Goal: Entertainment & Leisure: Browse casually

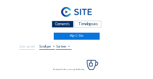
click at [66, 24] on div "Camera's" at bounding box center [63, 24] width 22 height 7
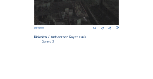
scroll to position [259, 0]
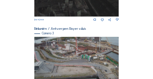
click at [90, 39] on img at bounding box center [76, 61] width 85 height 48
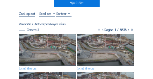
scroll to position [33, 0]
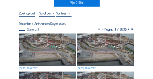
click at [43, 38] on img at bounding box center [47, 50] width 57 height 32
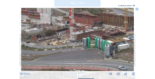
click at [136, 9] on icon at bounding box center [136, 9] width 3 height 3
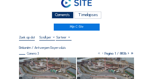
scroll to position [8, 0]
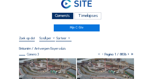
click at [65, 15] on div "Camera's" at bounding box center [63, 15] width 22 height 7
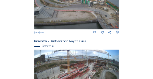
scroll to position [342, 0]
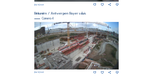
click at [89, 42] on img at bounding box center [76, 46] width 85 height 48
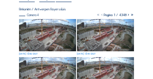
scroll to position [50, 0]
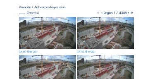
click at [38, 26] on img at bounding box center [47, 33] width 57 height 32
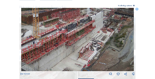
click at [84, 39] on img at bounding box center [77, 39] width 113 height 63
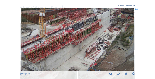
drag, startPoint x: 62, startPoint y: 35, endPoint x: 106, endPoint y: 29, distance: 44.3
click at [106, 29] on img at bounding box center [77, 39] width 113 height 63
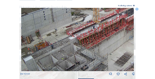
drag, startPoint x: 73, startPoint y: 35, endPoint x: 86, endPoint y: 29, distance: 13.7
click at [86, 29] on img at bounding box center [77, 39] width 113 height 63
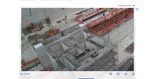
drag, startPoint x: 63, startPoint y: 34, endPoint x: 66, endPoint y: 30, distance: 4.7
click at [66, 30] on img at bounding box center [77, 39] width 113 height 63
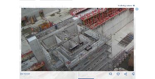
drag, startPoint x: 71, startPoint y: 46, endPoint x: 64, endPoint y: 32, distance: 14.8
click at [64, 32] on img at bounding box center [77, 39] width 113 height 63
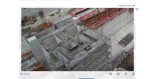
drag, startPoint x: 56, startPoint y: 39, endPoint x: 55, endPoint y: 34, distance: 5.5
click at [55, 34] on img at bounding box center [77, 39] width 113 height 63
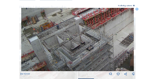
drag, startPoint x: 51, startPoint y: 37, endPoint x: 72, endPoint y: 33, distance: 21.6
click at [72, 33] on img at bounding box center [77, 39] width 113 height 63
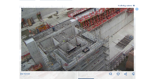
drag, startPoint x: 89, startPoint y: 38, endPoint x: 72, endPoint y: 41, distance: 17.0
click at [72, 41] on img at bounding box center [77, 39] width 113 height 63
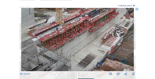
drag, startPoint x: 92, startPoint y: 45, endPoint x: 73, endPoint y: 53, distance: 19.7
click at [73, 54] on img at bounding box center [77, 39] width 113 height 63
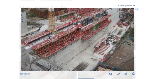
drag, startPoint x: 88, startPoint y: 43, endPoint x: 82, endPoint y: 51, distance: 9.8
click at [82, 51] on img at bounding box center [77, 39] width 113 height 63
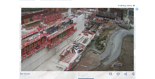
click at [60, 52] on img at bounding box center [77, 39] width 113 height 63
click at [78, 48] on img at bounding box center [77, 39] width 113 height 63
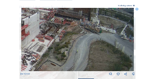
drag, startPoint x: 108, startPoint y: 36, endPoint x: 70, endPoint y: 36, distance: 37.7
click at [70, 36] on img at bounding box center [77, 39] width 113 height 63
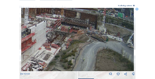
drag, startPoint x: 70, startPoint y: 35, endPoint x: 77, endPoint y: 42, distance: 10.0
click at [77, 43] on img at bounding box center [77, 39] width 113 height 63
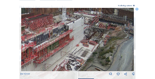
drag, startPoint x: 66, startPoint y: 41, endPoint x: 107, endPoint y: 38, distance: 40.7
click at [107, 38] on img at bounding box center [77, 39] width 113 height 63
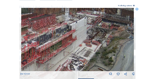
drag, startPoint x: 80, startPoint y: 41, endPoint x: 90, endPoint y: 39, distance: 9.7
click at [90, 39] on img at bounding box center [77, 39] width 113 height 63
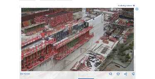
drag, startPoint x: 65, startPoint y: 39, endPoint x: 75, endPoint y: 40, distance: 10.4
click at [75, 40] on img at bounding box center [77, 39] width 113 height 63
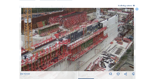
click at [88, 39] on img at bounding box center [77, 39] width 113 height 63
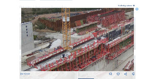
drag, startPoint x: 46, startPoint y: 48, endPoint x: 60, endPoint y: 36, distance: 17.9
click at [60, 34] on img at bounding box center [77, 39] width 113 height 63
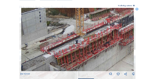
drag, startPoint x: 58, startPoint y: 51, endPoint x: 61, endPoint y: 32, distance: 19.2
click at [61, 32] on img at bounding box center [77, 39] width 113 height 63
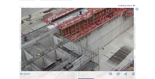
drag, startPoint x: 68, startPoint y: 31, endPoint x: 61, endPoint y: 43, distance: 14.5
click at [71, 27] on img at bounding box center [77, 39] width 113 height 63
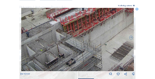
drag, startPoint x: 67, startPoint y: 39, endPoint x: 73, endPoint y: 37, distance: 6.5
click at [74, 31] on img at bounding box center [77, 39] width 113 height 63
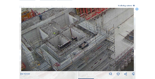
drag, startPoint x: 66, startPoint y: 52, endPoint x: 82, endPoint y: 30, distance: 27.3
click at [82, 30] on img at bounding box center [77, 39] width 113 height 63
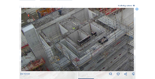
click at [92, 38] on img at bounding box center [77, 39] width 113 height 63
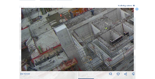
drag, startPoint x: 69, startPoint y: 43, endPoint x: 87, endPoint y: 32, distance: 20.7
click at [87, 32] on img at bounding box center [77, 39] width 113 height 63
drag, startPoint x: 68, startPoint y: 43, endPoint x: 75, endPoint y: 46, distance: 7.6
click at [75, 46] on img at bounding box center [77, 39] width 113 height 63
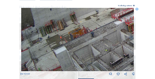
click at [73, 57] on img at bounding box center [77, 39] width 113 height 63
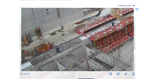
drag, startPoint x: 87, startPoint y: 55, endPoint x: 56, endPoint y: 67, distance: 33.7
click at [52, 70] on img at bounding box center [77, 39] width 113 height 63
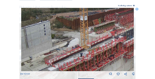
drag, startPoint x: 77, startPoint y: 61, endPoint x: 83, endPoint y: 56, distance: 7.6
click at [73, 63] on img at bounding box center [77, 39] width 113 height 63
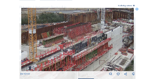
drag, startPoint x: 74, startPoint y: 48, endPoint x: 64, endPoint y: 51, distance: 10.2
click at [64, 51] on img at bounding box center [77, 39] width 113 height 63
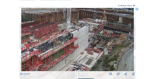
drag, startPoint x: 72, startPoint y: 51, endPoint x: 51, endPoint y: 51, distance: 20.7
click at [51, 51] on img at bounding box center [77, 39] width 113 height 63
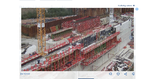
drag, startPoint x: 58, startPoint y: 70, endPoint x: 87, endPoint y: 65, distance: 29.4
click at [102, 64] on img at bounding box center [77, 39] width 113 height 63
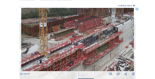
drag, startPoint x: 78, startPoint y: 65, endPoint x: 113, endPoint y: 60, distance: 35.2
click at [113, 60] on img at bounding box center [77, 39] width 113 height 63
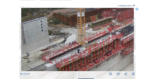
drag, startPoint x: 71, startPoint y: 60, endPoint x: 85, endPoint y: 44, distance: 21.7
click at [87, 41] on img at bounding box center [77, 39] width 113 height 63
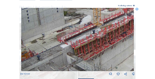
drag, startPoint x: 77, startPoint y: 57, endPoint x: 87, endPoint y: 39, distance: 20.2
click at [87, 39] on img at bounding box center [77, 39] width 113 height 63
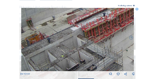
drag, startPoint x: 76, startPoint y: 58, endPoint x: 83, endPoint y: 43, distance: 17.1
click at [82, 43] on img at bounding box center [77, 39] width 113 height 63
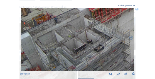
drag, startPoint x: 79, startPoint y: 48, endPoint x: 82, endPoint y: 40, distance: 8.5
click at [82, 41] on img at bounding box center [77, 39] width 113 height 63
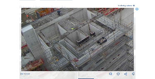
drag, startPoint x: 76, startPoint y: 48, endPoint x: 78, endPoint y: 42, distance: 6.5
click at [78, 43] on img at bounding box center [77, 39] width 113 height 63
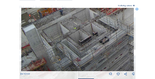
click at [94, 51] on img at bounding box center [77, 39] width 113 height 63
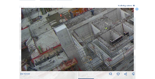
drag, startPoint x: 71, startPoint y: 51, endPoint x: 85, endPoint y: 52, distance: 14.6
click at [85, 52] on img at bounding box center [77, 39] width 113 height 63
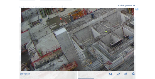
drag, startPoint x: 73, startPoint y: 47, endPoint x: 78, endPoint y: 53, distance: 8.0
click at [78, 58] on img at bounding box center [77, 39] width 113 height 63
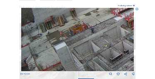
drag, startPoint x: 80, startPoint y: 46, endPoint x: 85, endPoint y: 49, distance: 5.9
click at [83, 53] on img at bounding box center [77, 39] width 113 height 63
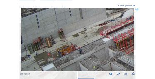
drag, startPoint x: 89, startPoint y: 53, endPoint x: 80, endPoint y: 60, distance: 11.5
click at [76, 63] on img at bounding box center [77, 39] width 113 height 63
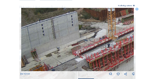
drag, startPoint x: 91, startPoint y: 53, endPoint x: 95, endPoint y: 49, distance: 5.3
click at [80, 58] on img at bounding box center [77, 39] width 113 height 63
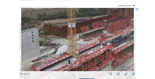
drag, startPoint x: 87, startPoint y: 52, endPoint x: 92, endPoint y: 51, distance: 5.1
click at [82, 53] on img at bounding box center [77, 39] width 113 height 63
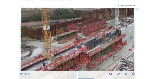
click at [97, 49] on img at bounding box center [77, 39] width 113 height 63
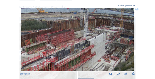
drag, startPoint x: 115, startPoint y: 46, endPoint x: 85, endPoint y: 57, distance: 31.7
click at [85, 57] on img at bounding box center [77, 39] width 113 height 63
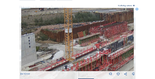
drag, startPoint x: 87, startPoint y: 56, endPoint x: 121, endPoint y: 51, distance: 34.4
click at [122, 51] on img at bounding box center [77, 39] width 113 height 63
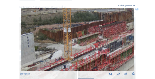
drag, startPoint x: 71, startPoint y: 57, endPoint x: 106, endPoint y: 46, distance: 36.9
click at [106, 46] on img at bounding box center [77, 39] width 113 height 63
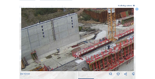
drag, startPoint x: 78, startPoint y: 51, endPoint x: 86, endPoint y: 48, distance: 8.9
click at [88, 46] on img at bounding box center [77, 39] width 113 height 63
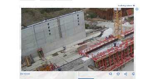
click at [87, 45] on img at bounding box center [77, 39] width 113 height 63
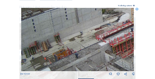
drag, startPoint x: 71, startPoint y: 51, endPoint x: 64, endPoint y: 60, distance: 11.8
click at [76, 47] on img at bounding box center [77, 39] width 113 height 63
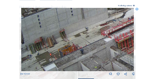
drag, startPoint x: 62, startPoint y: 56, endPoint x: 71, endPoint y: 48, distance: 12.4
click at [70, 49] on img at bounding box center [77, 39] width 113 height 63
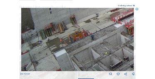
click at [74, 31] on img at bounding box center [77, 39] width 113 height 63
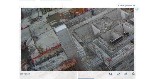
drag, startPoint x: 68, startPoint y: 39, endPoint x: 73, endPoint y: 30, distance: 11.2
click at [72, 27] on img at bounding box center [77, 39] width 113 height 63
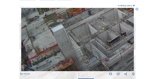
drag, startPoint x: 82, startPoint y: 45, endPoint x: 80, endPoint y: 41, distance: 4.3
click at [80, 41] on img at bounding box center [77, 39] width 113 height 63
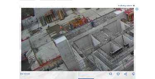
drag, startPoint x: 70, startPoint y: 41, endPoint x: 93, endPoint y: 53, distance: 26.3
click at [93, 53] on img at bounding box center [77, 39] width 113 height 63
drag, startPoint x: 77, startPoint y: 45, endPoint x: 80, endPoint y: 48, distance: 4.5
click at [80, 48] on img at bounding box center [77, 39] width 113 height 63
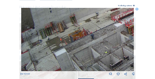
drag, startPoint x: 71, startPoint y: 34, endPoint x: 73, endPoint y: 47, distance: 13.4
click at [73, 47] on img at bounding box center [77, 39] width 113 height 63
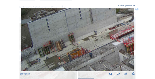
drag, startPoint x: 76, startPoint y: 36, endPoint x: 73, endPoint y: 46, distance: 10.4
click at [73, 46] on img at bounding box center [77, 39] width 113 height 63
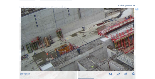
drag, startPoint x: 93, startPoint y: 54, endPoint x: 79, endPoint y: 32, distance: 26.0
click at [79, 33] on img at bounding box center [77, 39] width 113 height 63
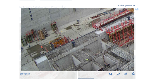
drag, startPoint x: 82, startPoint y: 43, endPoint x: 77, endPoint y: 38, distance: 7.6
click at [77, 38] on img at bounding box center [77, 39] width 113 height 63
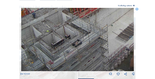
drag, startPoint x: 103, startPoint y: 59, endPoint x: 89, endPoint y: 50, distance: 16.9
click at [89, 50] on img at bounding box center [77, 39] width 113 height 63
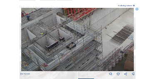
drag, startPoint x: 84, startPoint y: 42, endPoint x: 52, endPoint y: 55, distance: 34.5
click at [52, 55] on img at bounding box center [77, 39] width 113 height 63
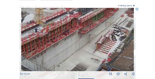
drag, startPoint x: 73, startPoint y: 58, endPoint x: 68, endPoint y: 65, distance: 8.9
click at [65, 69] on img at bounding box center [77, 39] width 113 height 63
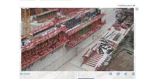
drag, startPoint x: 94, startPoint y: 41, endPoint x: 85, endPoint y: 48, distance: 10.9
click at [85, 48] on img at bounding box center [77, 39] width 113 height 63
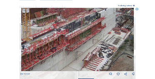
drag, startPoint x: 87, startPoint y: 39, endPoint x: 83, endPoint y: 66, distance: 27.2
click at [83, 66] on img at bounding box center [77, 39] width 113 height 63
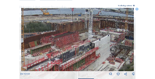
drag, startPoint x: 90, startPoint y: 45, endPoint x: 88, endPoint y: 51, distance: 6.9
click at [88, 51] on img at bounding box center [77, 39] width 113 height 63
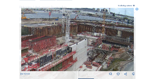
click at [68, 54] on img at bounding box center [77, 39] width 113 height 63
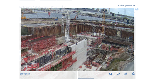
click at [137, 10] on icon at bounding box center [136, 9] width 3 height 3
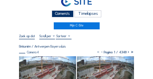
scroll to position [8, 0]
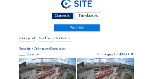
click at [63, 15] on div "Camera's" at bounding box center [63, 15] width 22 height 7
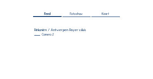
scroll to position [66, 0]
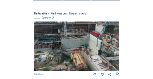
drag, startPoint x: 29, startPoint y: 15, endPoint x: 49, endPoint y: 22, distance: 21.2
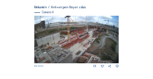
scroll to position [351, 0]
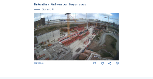
click at [97, 31] on img at bounding box center [76, 37] width 85 height 48
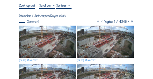
scroll to position [41, 0]
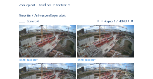
click at [62, 39] on img at bounding box center [47, 41] width 57 height 32
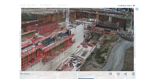
drag, startPoint x: 106, startPoint y: 29, endPoint x: 94, endPoint y: 34, distance: 12.8
click at [92, 34] on img at bounding box center [77, 39] width 113 height 63
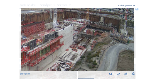
click at [136, 10] on icon at bounding box center [136, 9] width 3 height 3
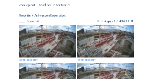
scroll to position [17, 0]
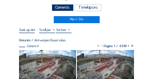
click at [65, 9] on div "Camera's" at bounding box center [63, 7] width 22 height 7
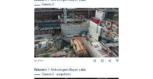
scroll to position [83, 0]
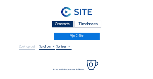
click at [60, 25] on div "Camera's" at bounding box center [63, 24] width 22 height 7
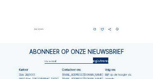
scroll to position [367, 0]
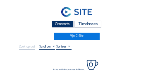
click at [69, 24] on div "Camera's" at bounding box center [63, 24] width 22 height 7
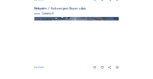
scroll to position [375, 0]
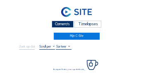
click at [53, 26] on div "Camera's" at bounding box center [63, 24] width 22 height 7
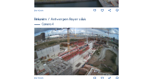
scroll to position [340, 0]
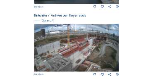
click at [94, 50] on img at bounding box center [76, 48] width 85 height 48
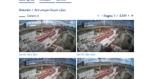
scroll to position [50, 0]
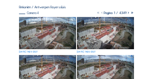
click at [32, 27] on img at bounding box center [47, 33] width 57 height 32
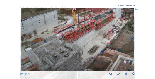
drag, startPoint x: 82, startPoint y: 46, endPoint x: 78, endPoint y: 26, distance: 20.6
click at [78, 26] on img at bounding box center [77, 39] width 113 height 63
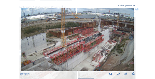
drag, startPoint x: 86, startPoint y: 26, endPoint x: 75, endPoint y: 48, distance: 25.0
click at [75, 48] on img at bounding box center [77, 39] width 113 height 63
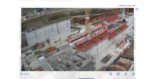
drag, startPoint x: 72, startPoint y: 47, endPoint x: 92, endPoint y: 35, distance: 23.2
click at [92, 35] on img at bounding box center [77, 39] width 113 height 63
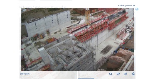
drag, startPoint x: 69, startPoint y: 41, endPoint x: 71, endPoint y: 34, distance: 7.3
click at [71, 34] on img at bounding box center [77, 39] width 113 height 63
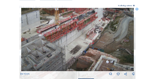
drag, startPoint x: 96, startPoint y: 39, endPoint x: 65, endPoint y: 35, distance: 30.9
click at [65, 35] on img at bounding box center [77, 39] width 113 height 63
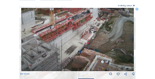
drag, startPoint x: 71, startPoint y: 46, endPoint x: 66, endPoint y: 38, distance: 9.5
click at [66, 38] on img at bounding box center [77, 39] width 113 height 63
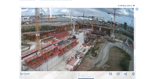
drag, startPoint x: 82, startPoint y: 34, endPoint x: 77, endPoint y: 50, distance: 17.6
click at [69, 60] on img at bounding box center [77, 39] width 113 height 63
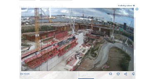
click at [81, 43] on img at bounding box center [77, 39] width 113 height 63
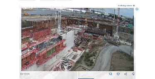
drag, startPoint x: 97, startPoint y: 44, endPoint x: 82, endPoint y: 48, distance: 15.8
click at [82, 48] on img at bounding box center [77, 39] width 113 height 63
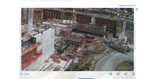
click at [136, 8] on icon at bounding box center [136, 9] width 3 height 3
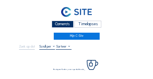
drag, startPoint x: 60, startPoint y: 24, endPoint x: 41, endPoint y: 23, distance: 18.7
click at [59, 25] on div "Camera's" at bounding box center [63, 24] width 22 height 7
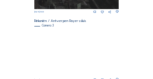
scroll to position [267, 0]
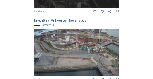
click at [77, 50] on img at bounding box center [76, 53] width 85 height 48
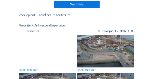
scroll to position [17, 0]
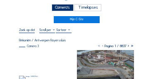
click at [57, 9] on div "Camera's" at bounding box center [63, 7] width 22 height 7
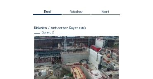
scroll to position [66, 0]
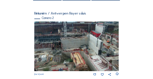
click at [113, 32] on img at bounding box center [76, 47] width 85 height 50
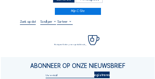
scroll to position [25, 0]
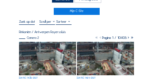
click at [53, 48] on img at bounding box center [47, 59] width 57 height 34
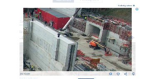
drag, startPoint x: 52, startPoint y: 60, endPoint x: 46, endPoint y: 61, distance: 6.3
click at [46, 61] on img at bounding box center [77, 39] width 108 height 63
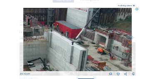
drag, startPoint x: 105, startPoint y: 36, endPoint x: 63, endPoint y: 43, distance: 42.4
click at [63, 43] on img at bounding box center [77, 39] width 108 height 63
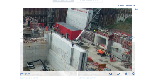
click at [93, 44] on img at bounding box center [77, 39] width 108 height 63
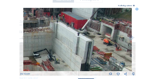
drag, startPoint x: 93, startPoint y: 53, endPoint x: 51, endPoint y: 46, distance: 43.2
click at [51, 46] on img at bounding box center [77, 39] width 108 height 63
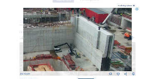
drag, startPoint x: 54, startPoint y: 50, endPoint x: 72, endPoint y: 46, distance: 18.2
click at [76, 44] on img at bounding box center [77, 39] width 108 height 63
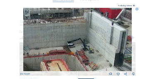
click at [52, 44] on img at bounding box center [77, 39] width 108 height 63
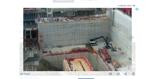
drag, startPoint x: 38, startPoint y: 45, endPoint x: 60, endPoint y: 44, distance: 22.0
click at [60, 44] on img at bounding box center [77, 39] width 108 height 63
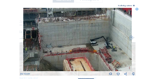
click at [56, 40] on img at bounding box center [77, 39] width 108 height 63
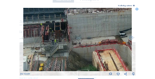
drag, startPoint x: 43, startPoint y: 41, endPoint x: 57, endPoint y: 41, distance: 14.1
click at [57, 41] on img at bounding box center [77, 39] width 108 height 63
drag, startPoint x: 33, startPoint y: 44, endPoint x: 82, endPoint y: 39, distance: 49.6
click at [82, 39] on img at bounding box center [77, 39] width 108 height 63
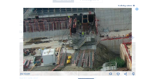
drag, startPoint x: 58, startPoint y: 39, endPoint x: 67, endPoint y: 39, distance: 9.1
click at [68, 39] on img at bounding box center [77, 39] width 108 height 63
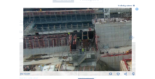
drag, startPoint x: 61, startPoint y: 40, endPoint x: 62, endPoint y: 48, distance: 8.3
click at [62, 48] on img at bounding box center [77, 39] width 108 height 63
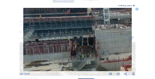
drag, startPoint x: 56, startPoint y: 33, endPoint x: 56, endPoint y: 39, distance: 6.2
click at [56, 39] on img at bounding box center [77, 39] width 108 height 63
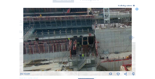
drag, startPoint x: 47, startPoint y: 39, endPoint x: 53, endPoint y: 39, distance: 6.3
click at [53, 39] on img at bounding box center [77, 39] width 108 height 63
drag, startPoint x: 43, startPoint y: 37, endPoint x: 65, endPoint y: 36, distance: 22.4
click at [65, 36] on img at bounding box center [77, 39] width 108 height 63
